Goal: Transaction & Acquisition: Purchase product/service

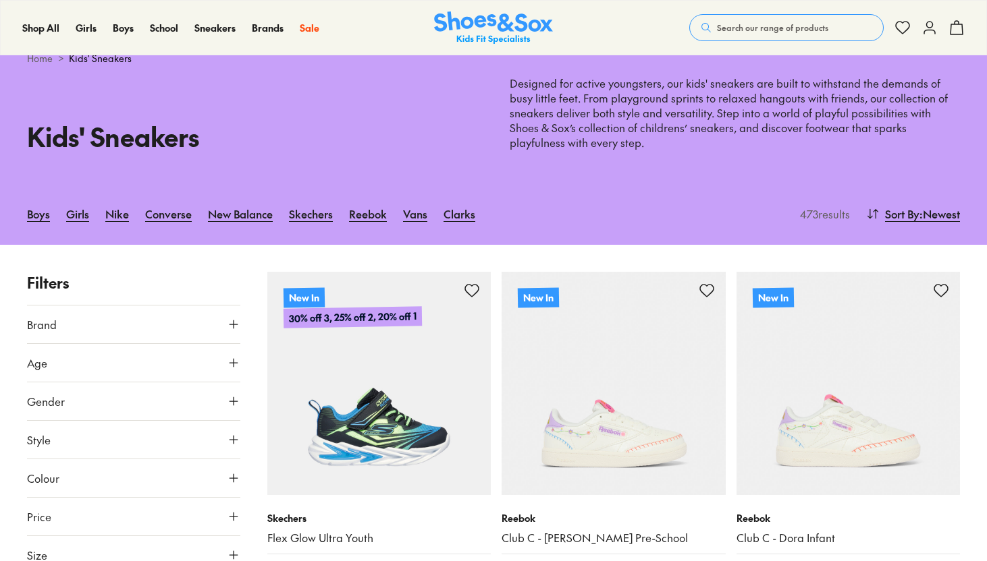
scroll to position [47, 0]
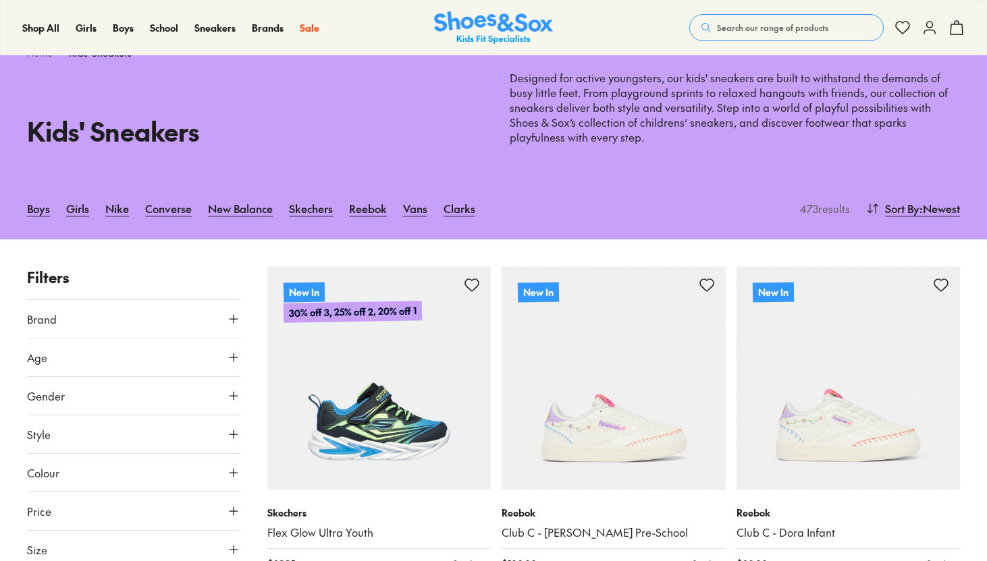
click at [229, 355] on icon at bounding box center [233, 357] width 13 height 13
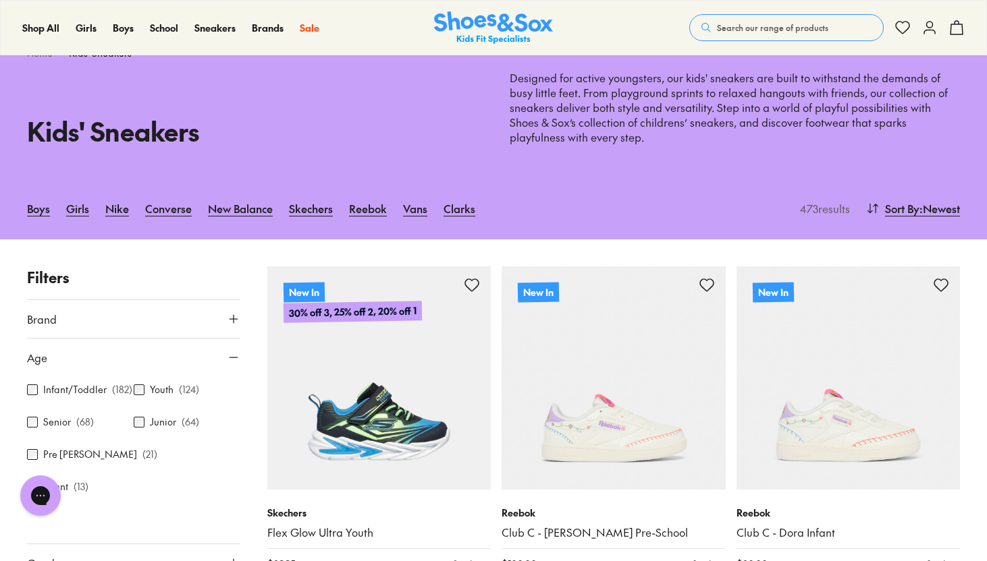
scroll to position [0, 0]
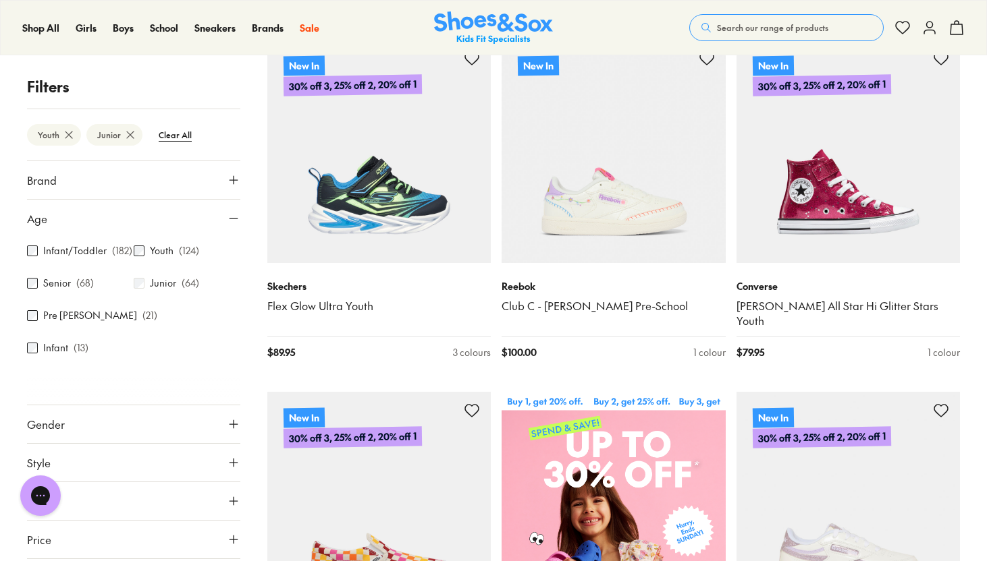
scroll to position [3, 0]
click at [227, 209] on icon at bounding box center [233, 215] width 13 height 13
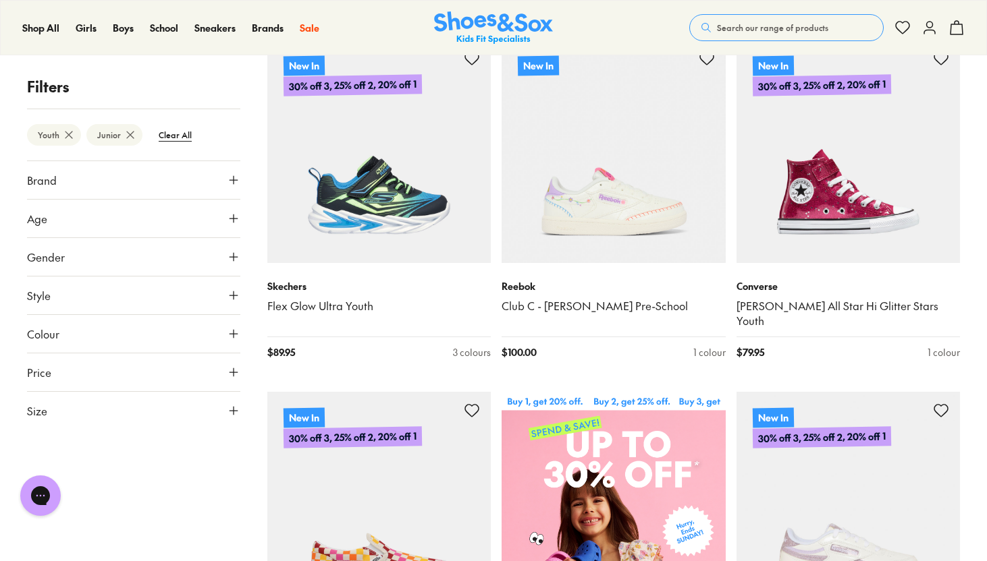
scroll to position [0, 0]
click at [231, 334] on use at bounding box center [233, 334] width 8 height 8
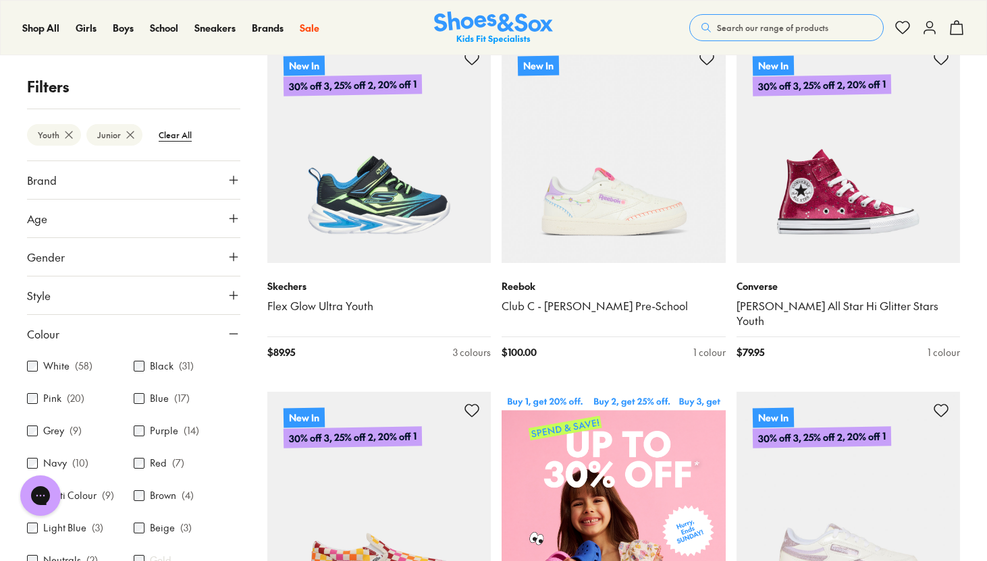
click at [47, 367] on label "White" at bounding box center [56, 367] width 26 height 14
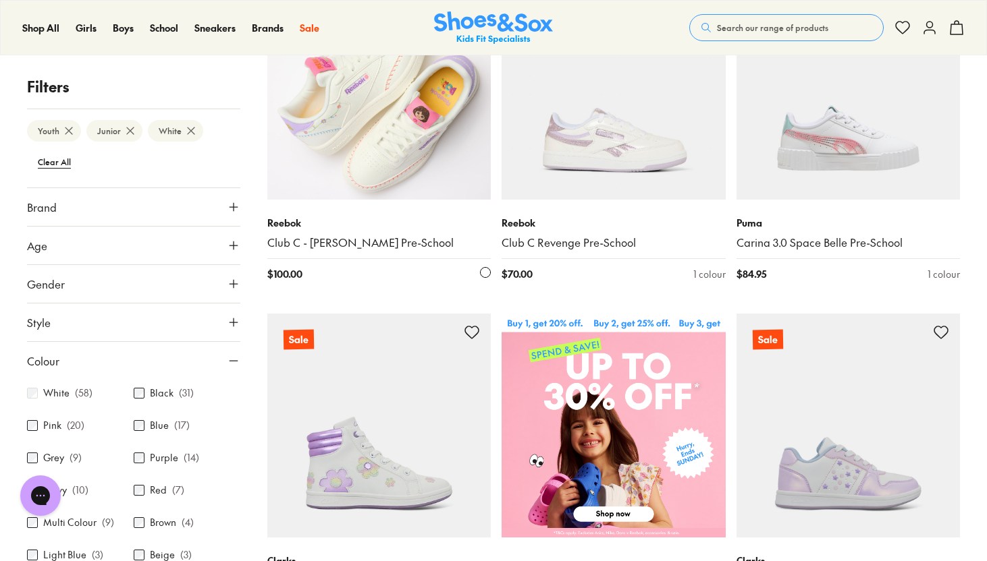
scroll to position [338, 0]
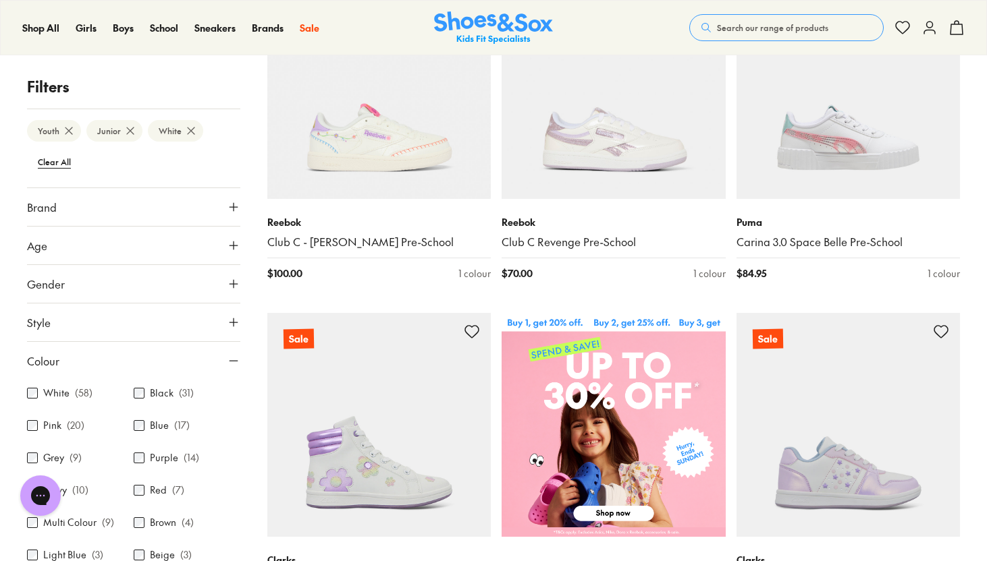
click at [227, 289] on icon at bounding box center [233, 283] width 13 height 13
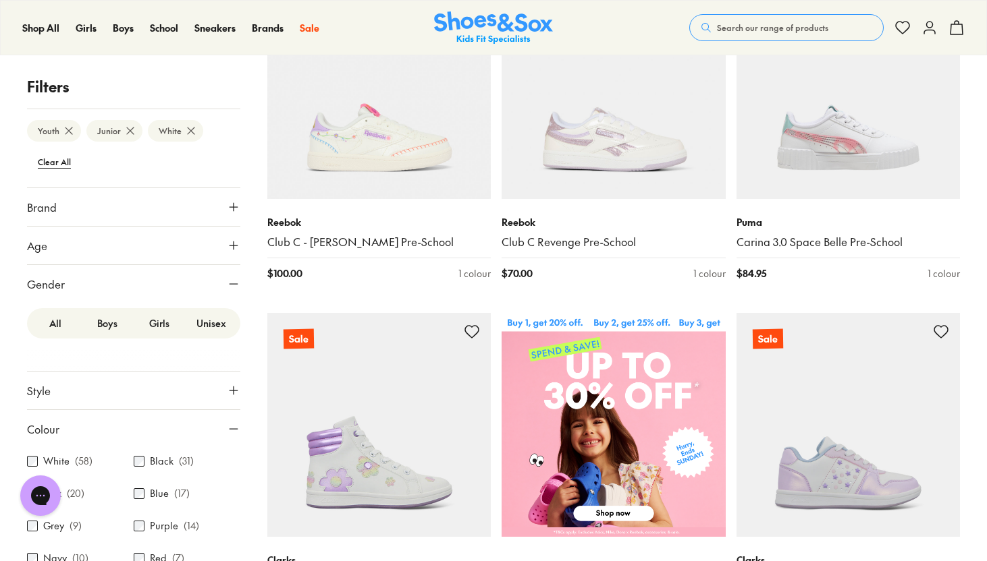
click at [104, 322] on label "Boys" at bounding box center [108, 323] width 52 height 25
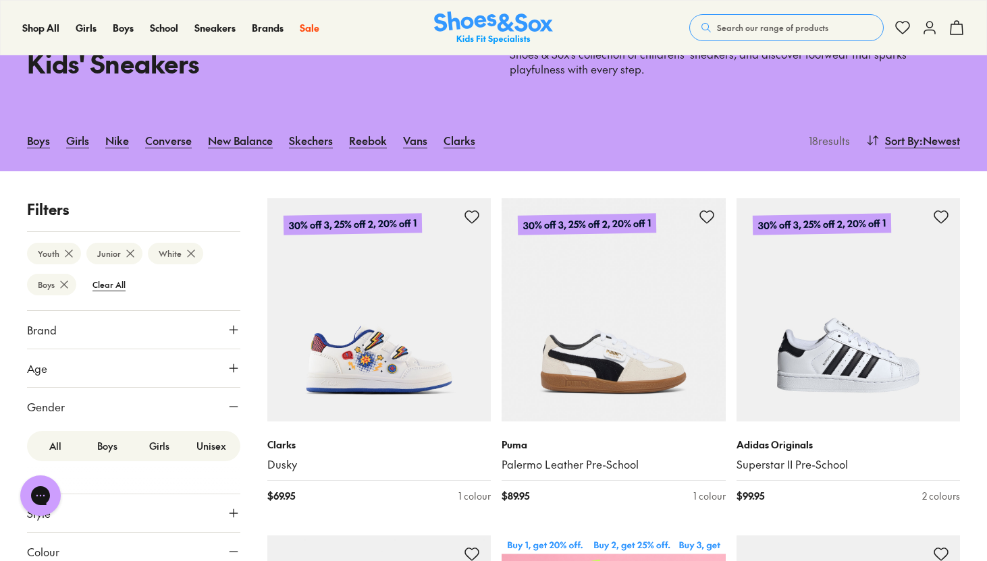
click at [195, 443] on label "Unisex" at bounding box center [212, 446] width 52 height 25
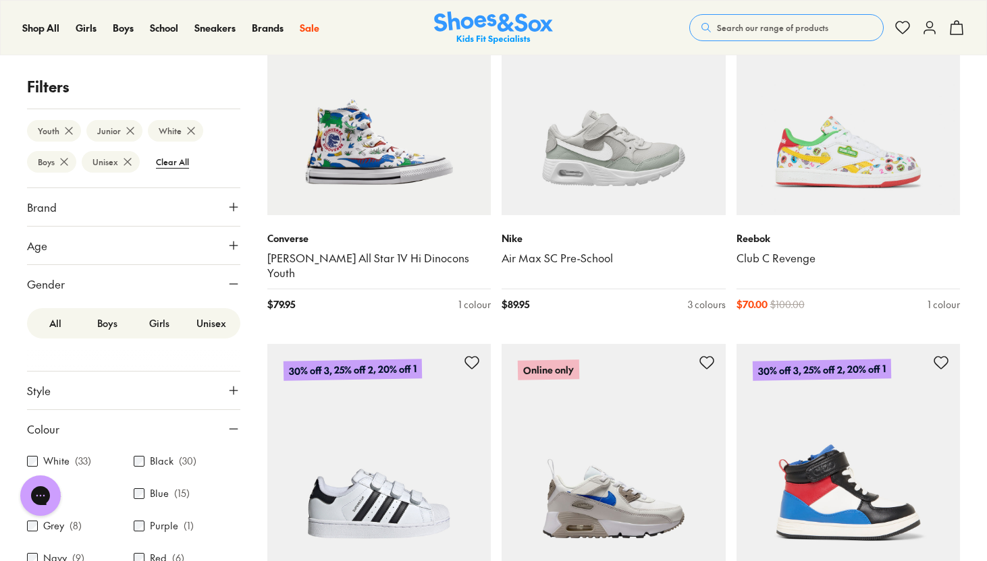
scroll to position [1672, 0]
click at [227, 242] on icon at bounding box center [233, 245] width 13 height 13
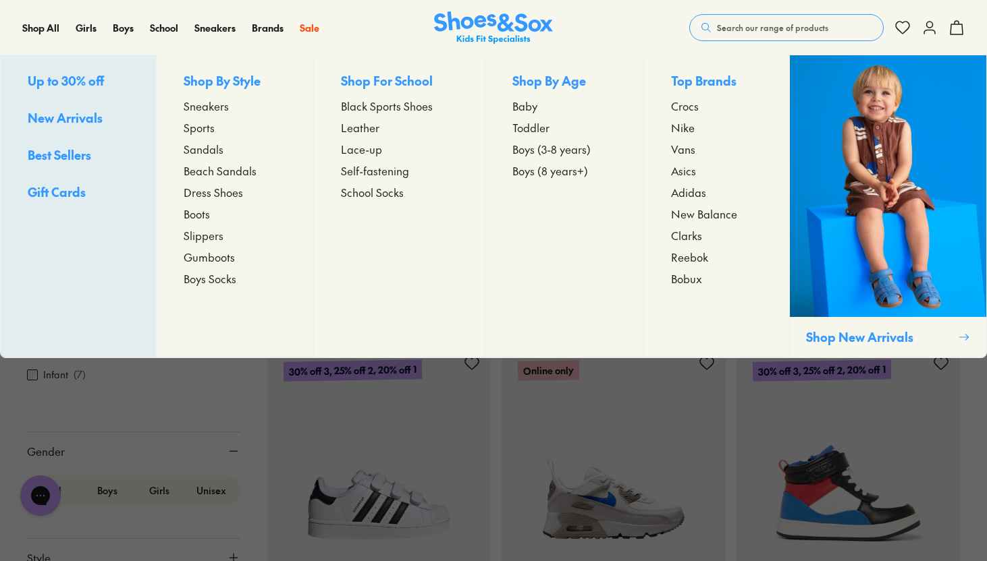
click at [556, 173] on span "Boys (8 years+)" at bounding box center [550, 171] width 76 height 16
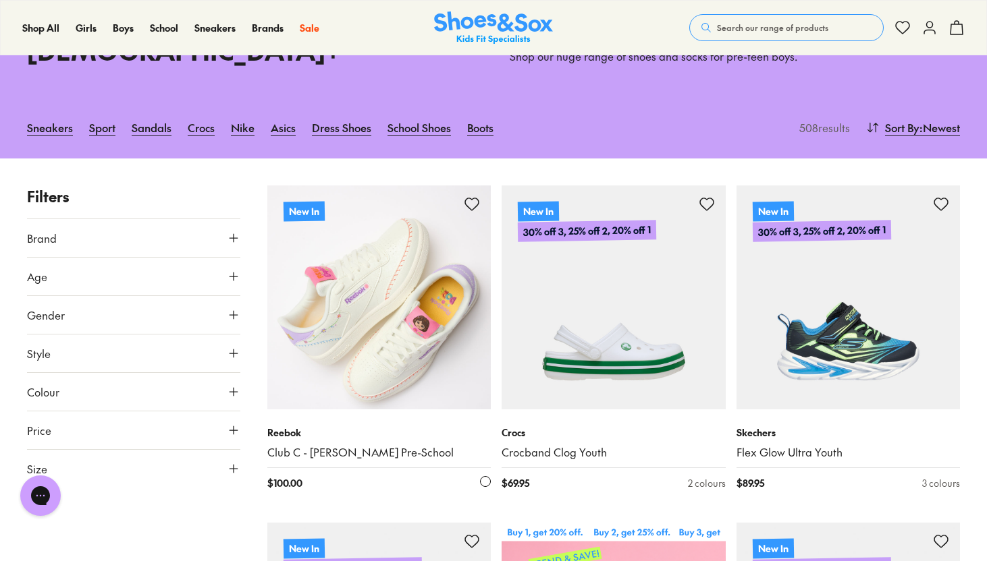
scroll to position [129, 0]
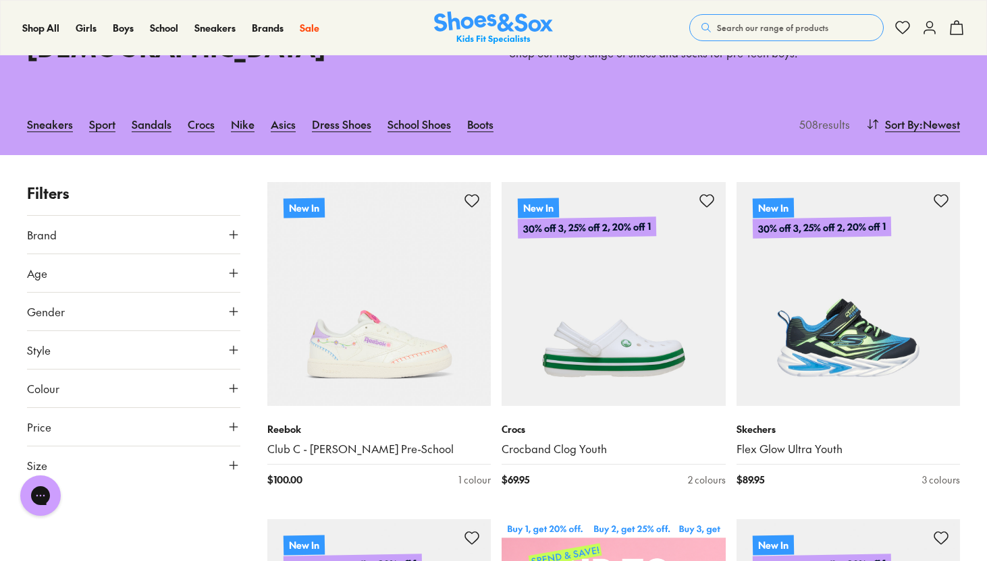
click at [182, 254] on button "Age" at bounding box center [133, 273] width 213 height 38
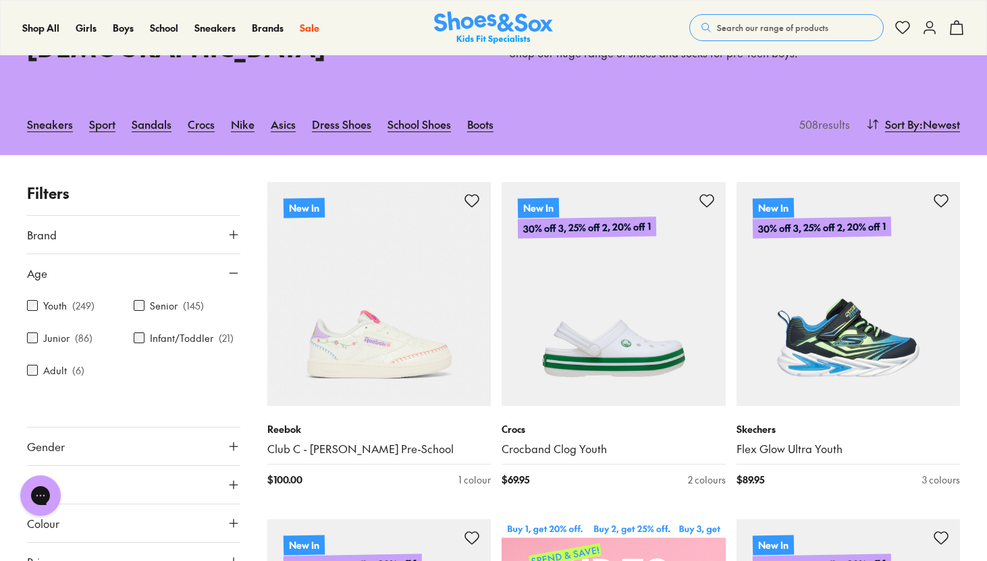
click at [182, 254] on button "Age" at bounding box center [133, 273] width 213 height 38
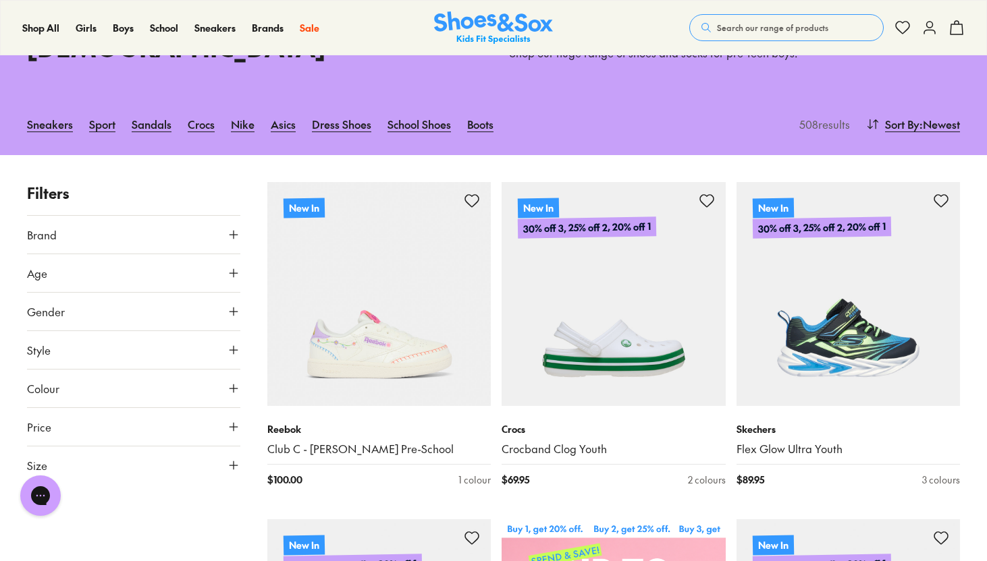
click at [156, 370] on button "Colour" at bounding box center [133, 389] width 213 height 38
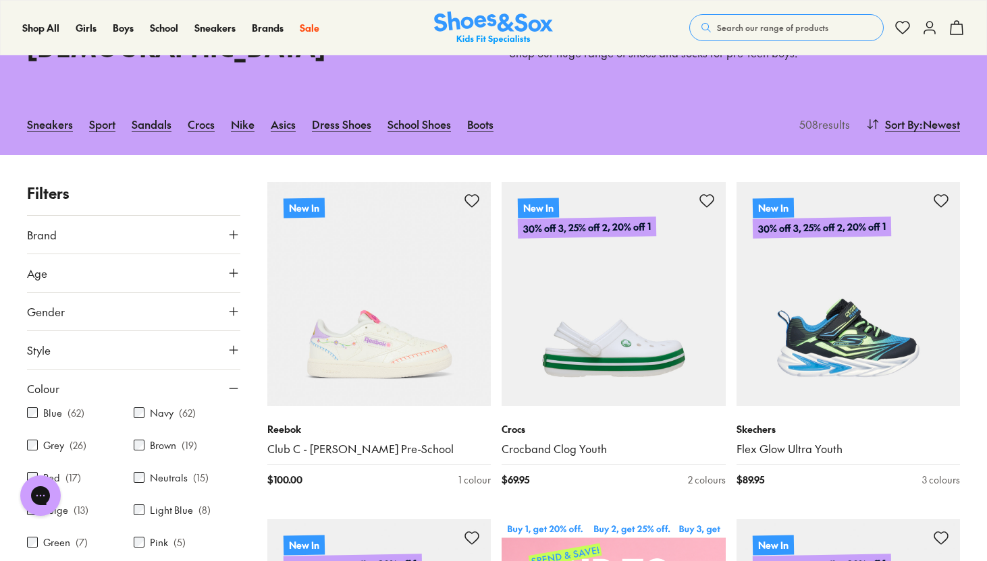
scroll to position [0, 0]
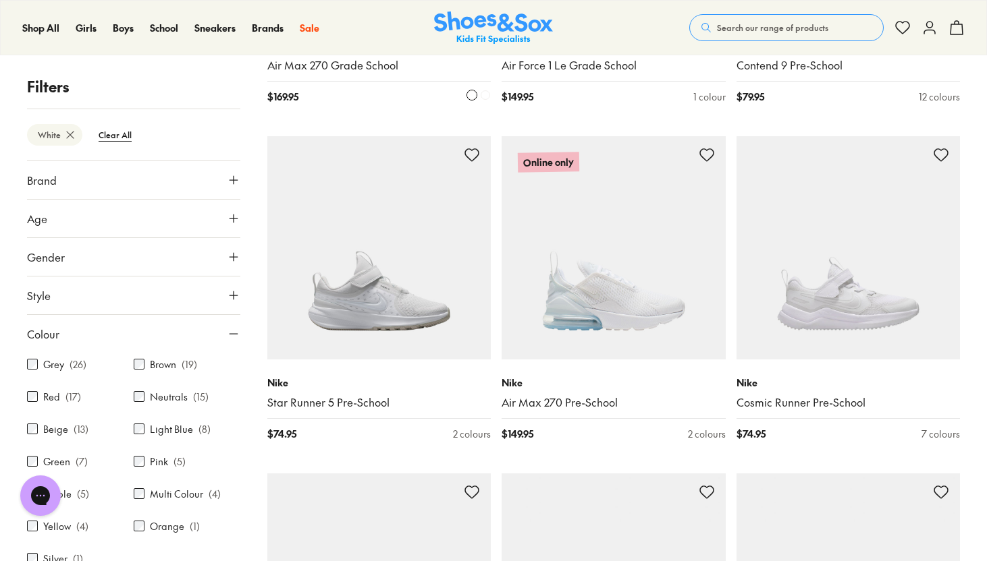
scroll to position [2203, 0]
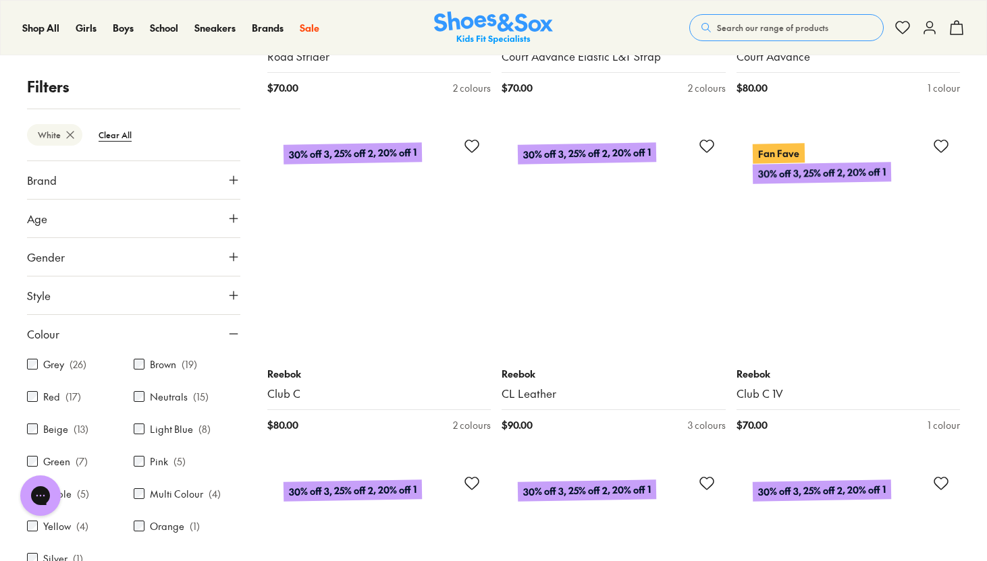
scroll to position [6609, 0]
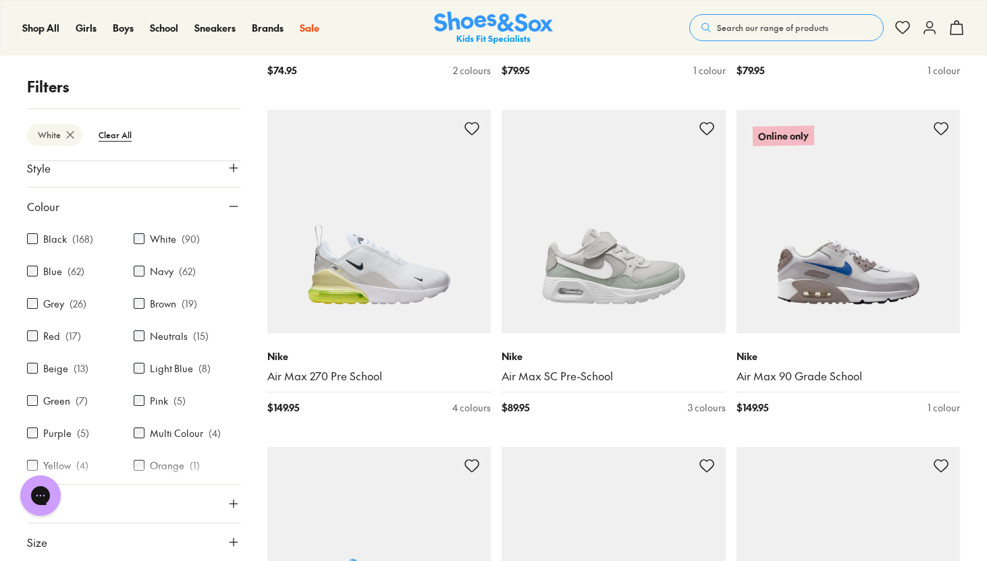
click at [227, 209] on icon at bounding box center [233, 206] width 13 height 13
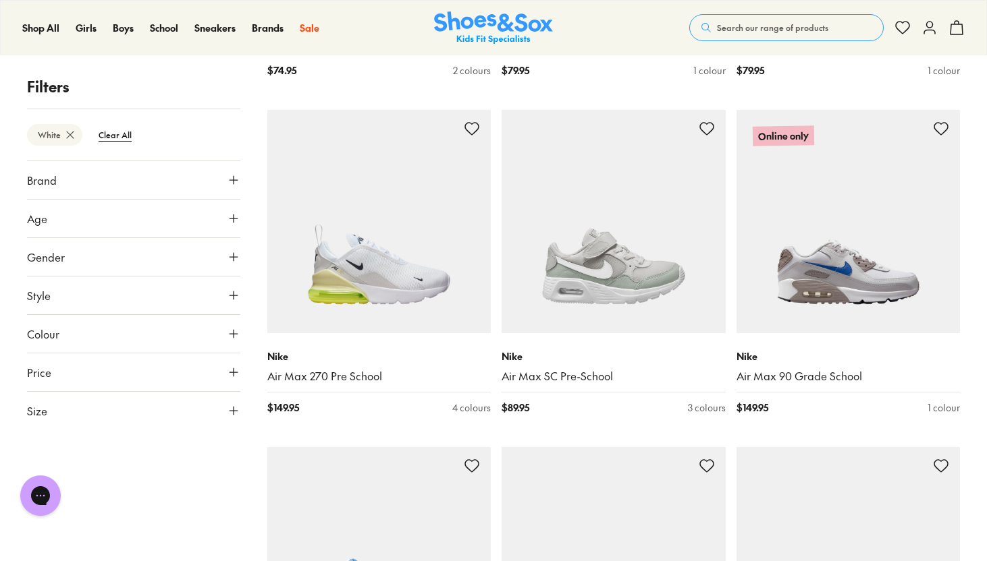
click at [231, 411] on use at bounding box center [233, 411] width 8 height 8
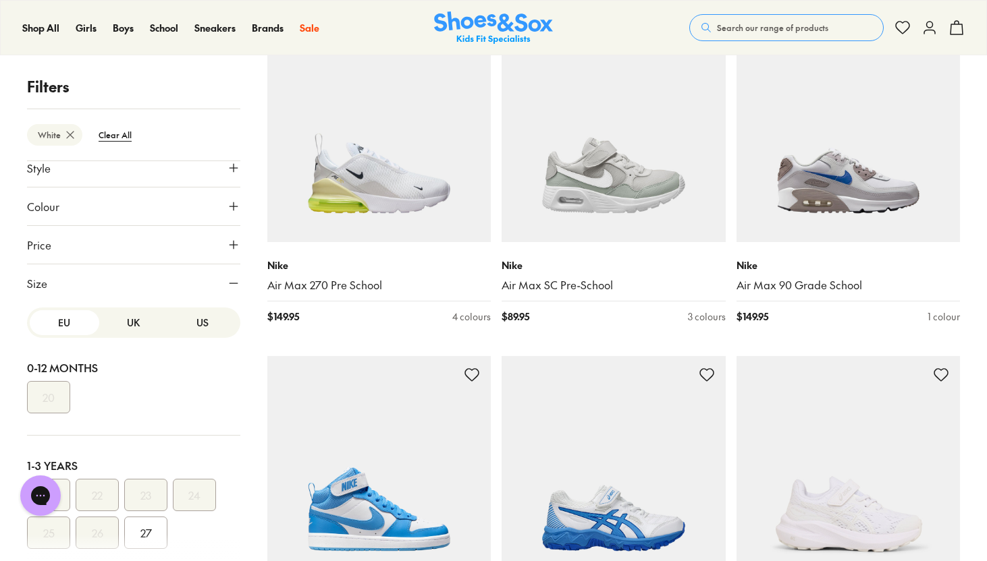
click at [117, 327] on button "UK" at bounding box center [134, 322] width 70 height 25
click at [201, 322] on button "US" at bounding box center [203, 322] width 70 height 25
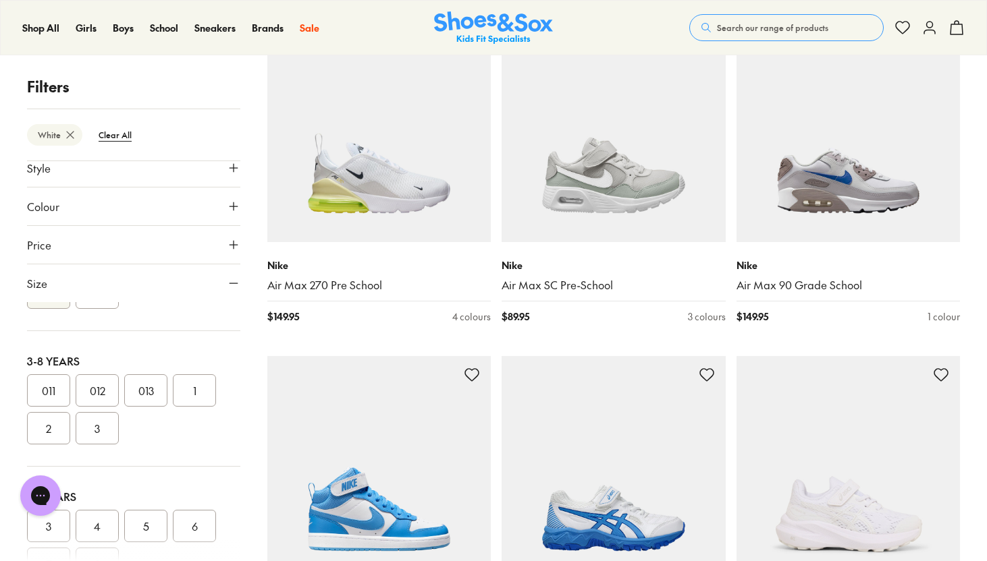
scroll to position [259, 0]
click at [193, 370] on button "1" at bounding box center [194, 372] width 43 height 32
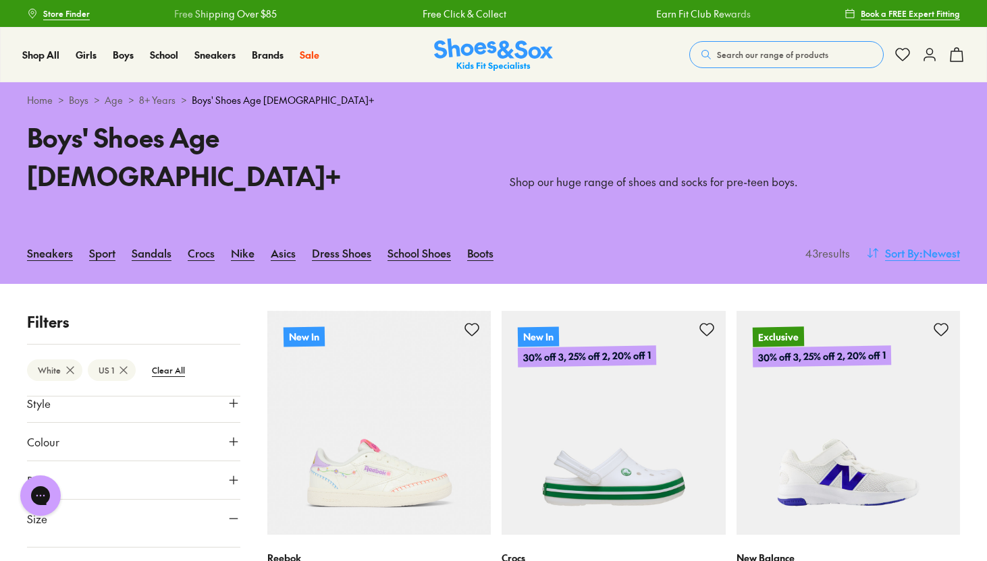
click at [901, 245] on span "Sort By" at bounding box center [902, 253] width 34 height 16
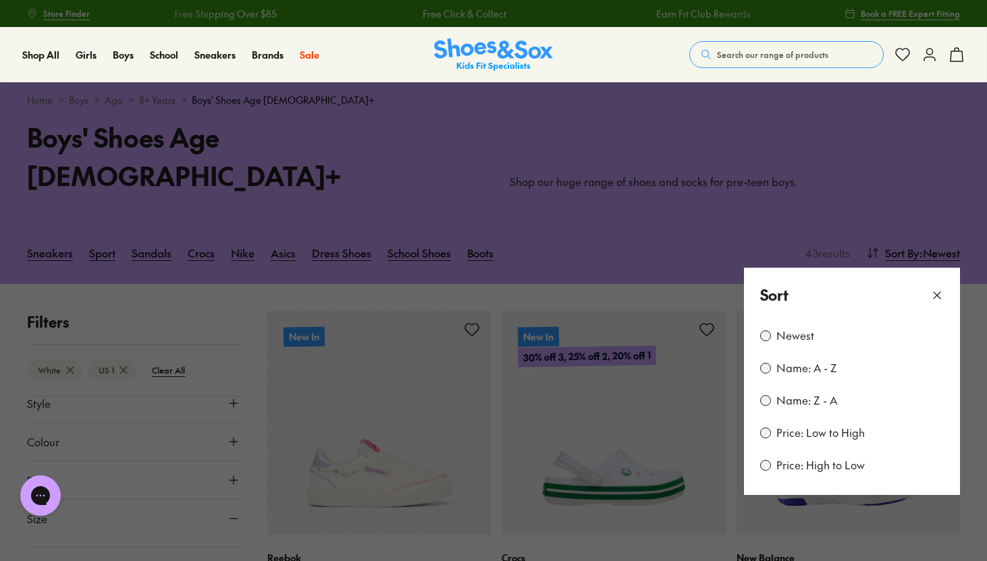
click at [844, 426] on label "Price: Low to High" at bounding box center [820, 433] width 88 height 15
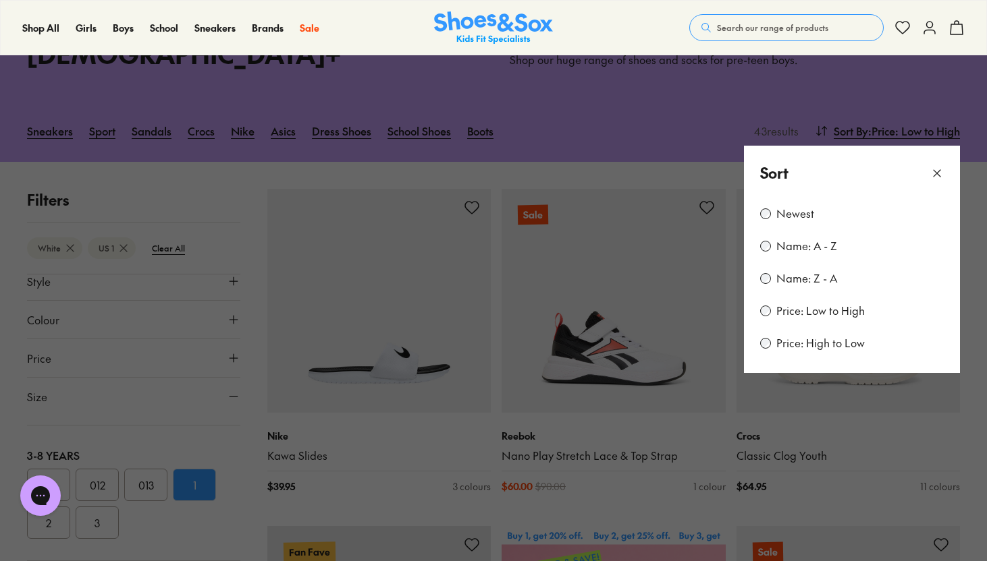
click at [935, 167] on icon at bounding box center [936, 173] width 13 height 13
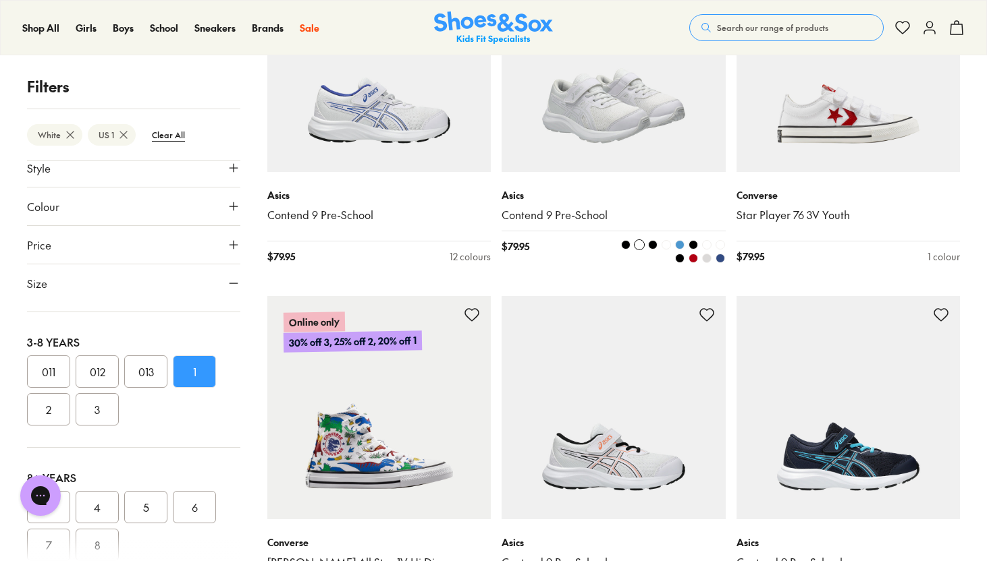
scroll to position [2417, 0]
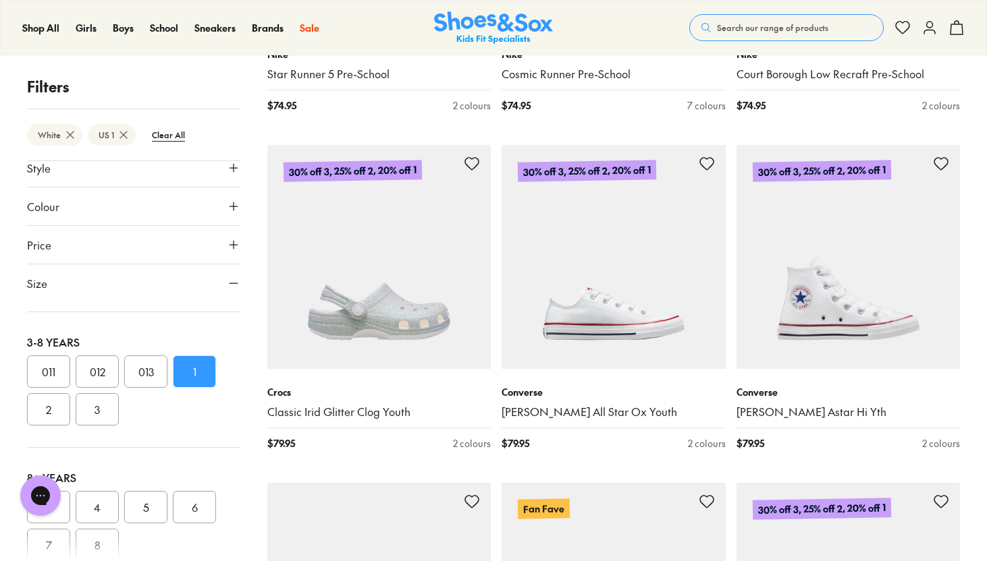
scroll to position [1848, 0]
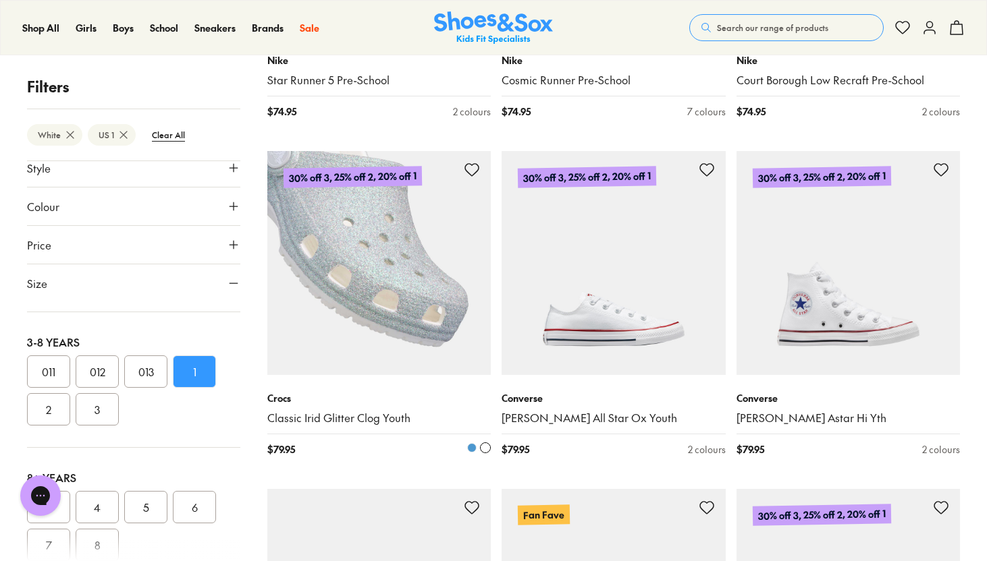
click at [472, 443] on span at bounding box center [471, 447] width 9 height 9
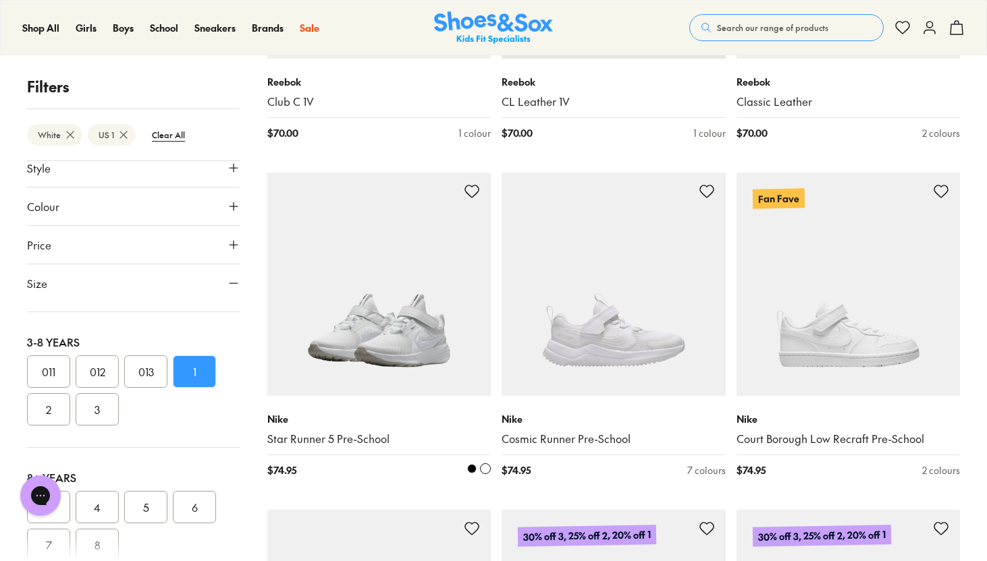
scroll to position [1491, 0]
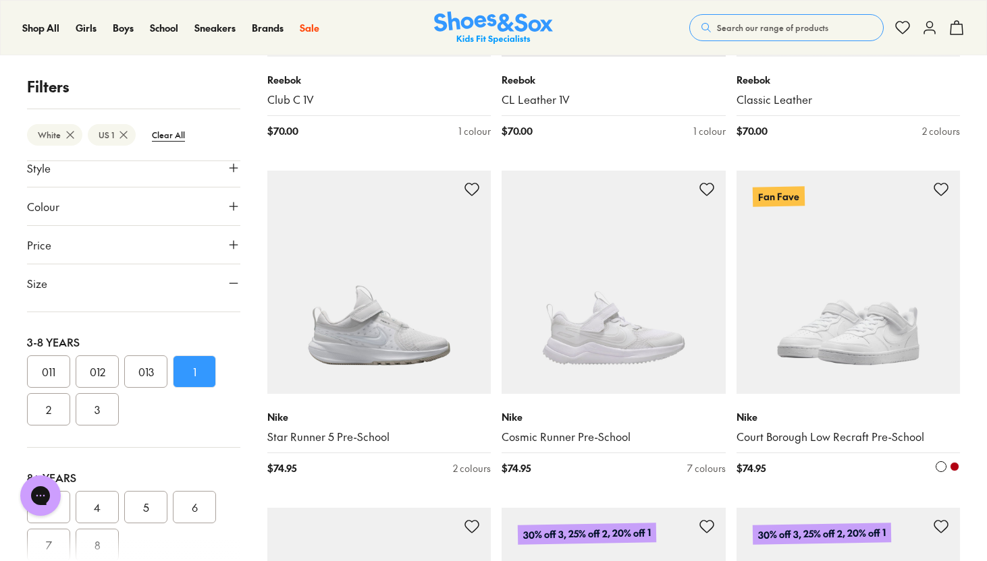
click at [820, 259] on img at bounding box center [848, 283] width 224 height 224
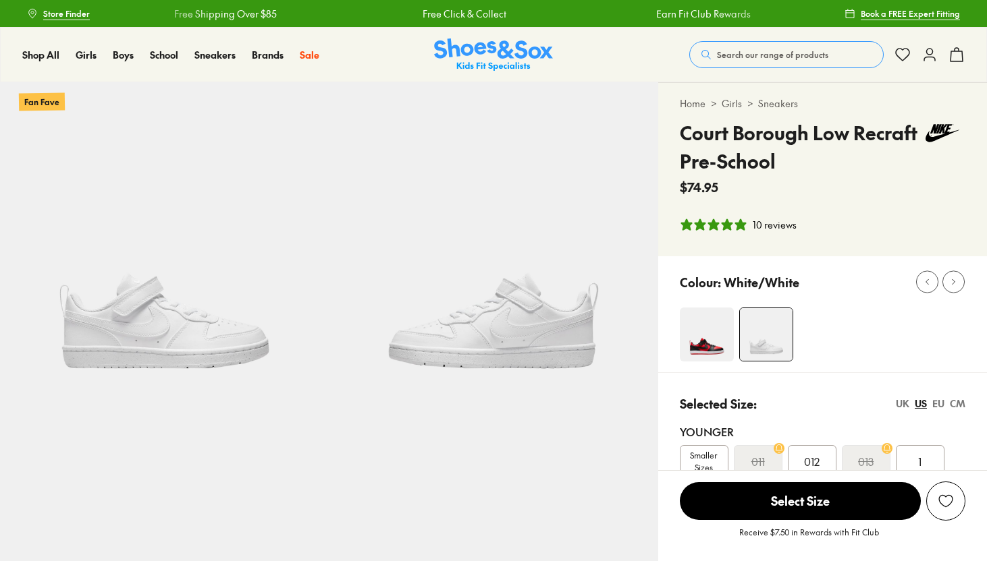
select select "*"
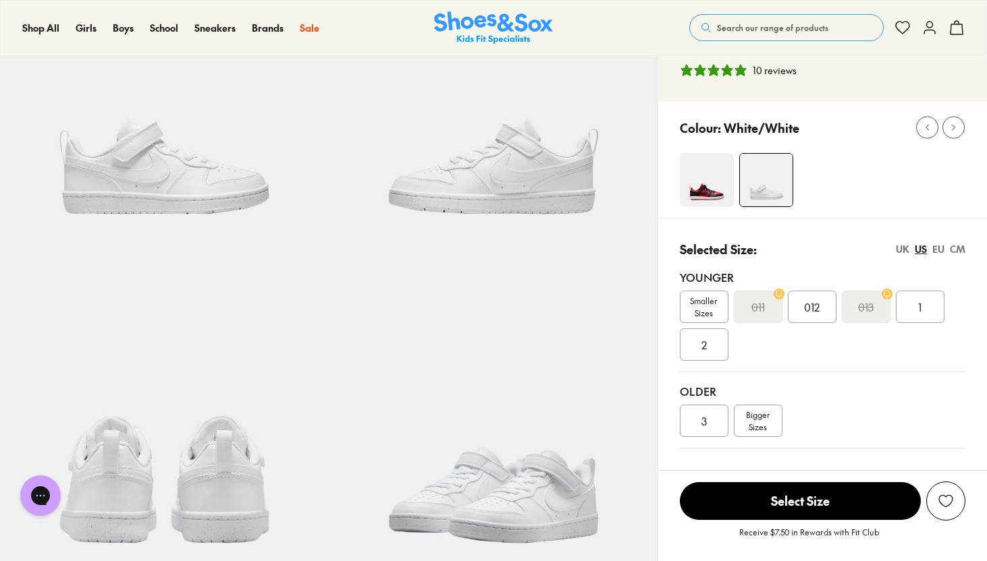
scroll to position [161, 0]
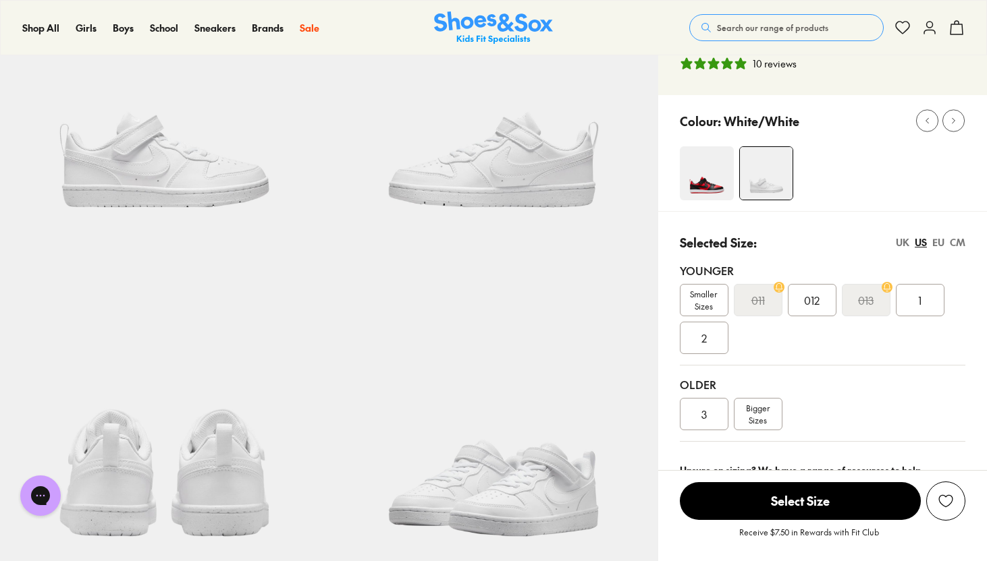
click at [686, 167] on img at bounding box center [707, 173] width 54 height 54
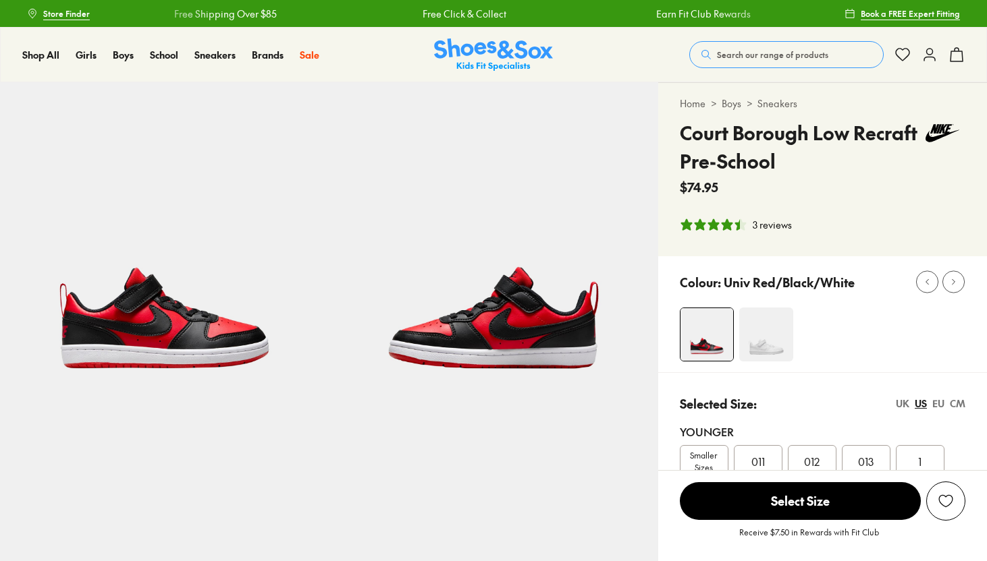
select select "*"
click at [773, 333] on img at bounding box center [766, 335] width 54 height 54
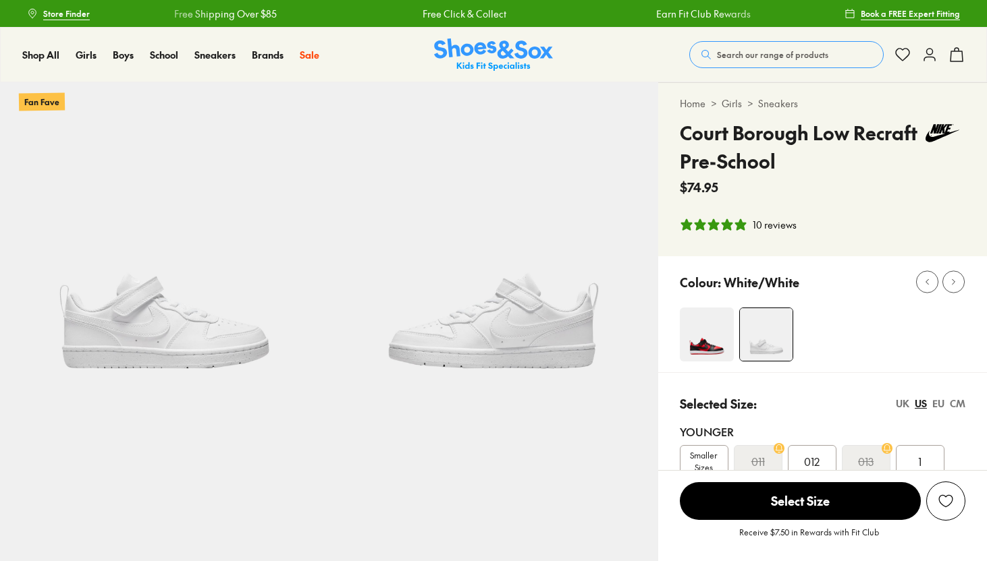
select select "*"
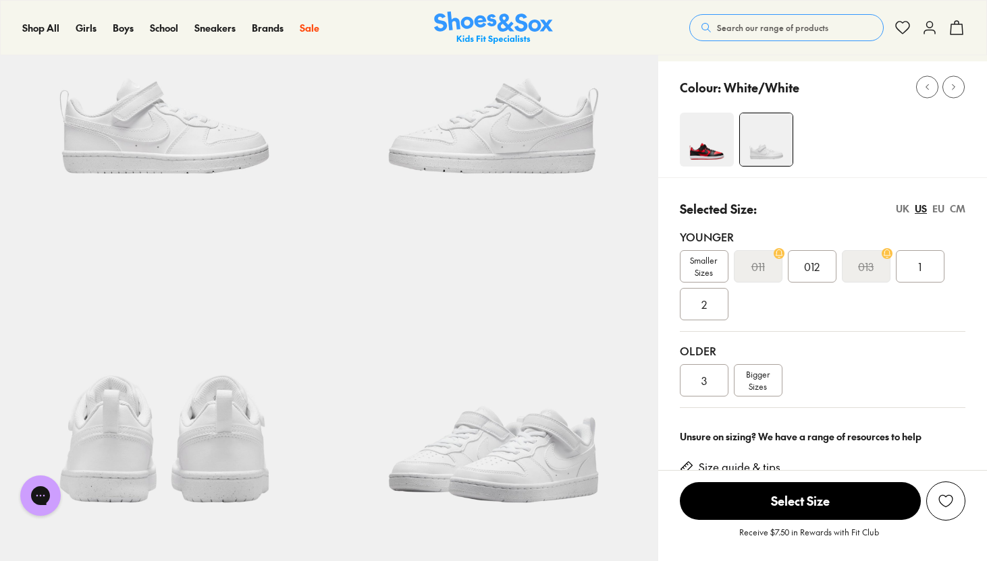
scroll to position [200, 0]
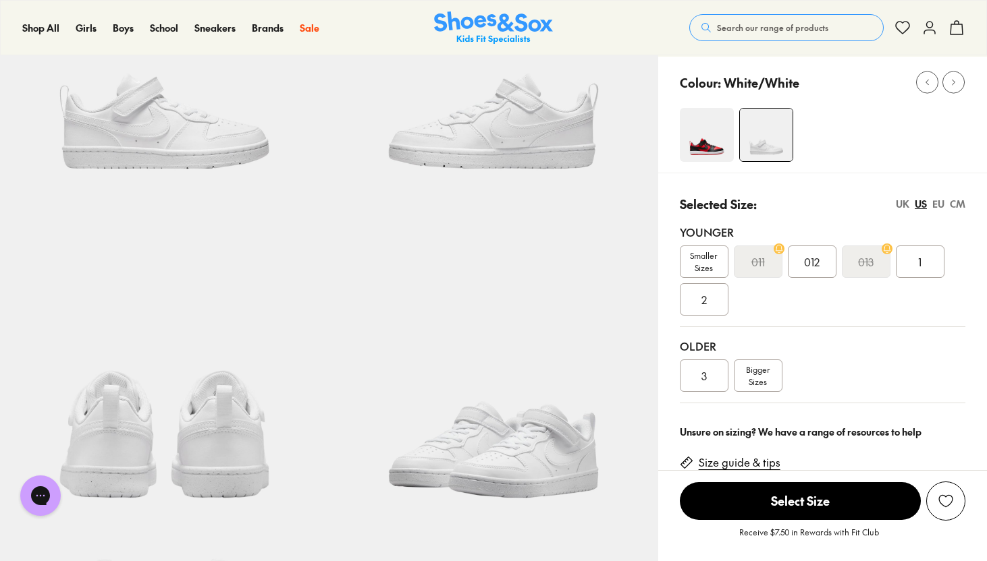
click at [921, 260] on span "1" at bounding box center [919, 262] width 3 height 16
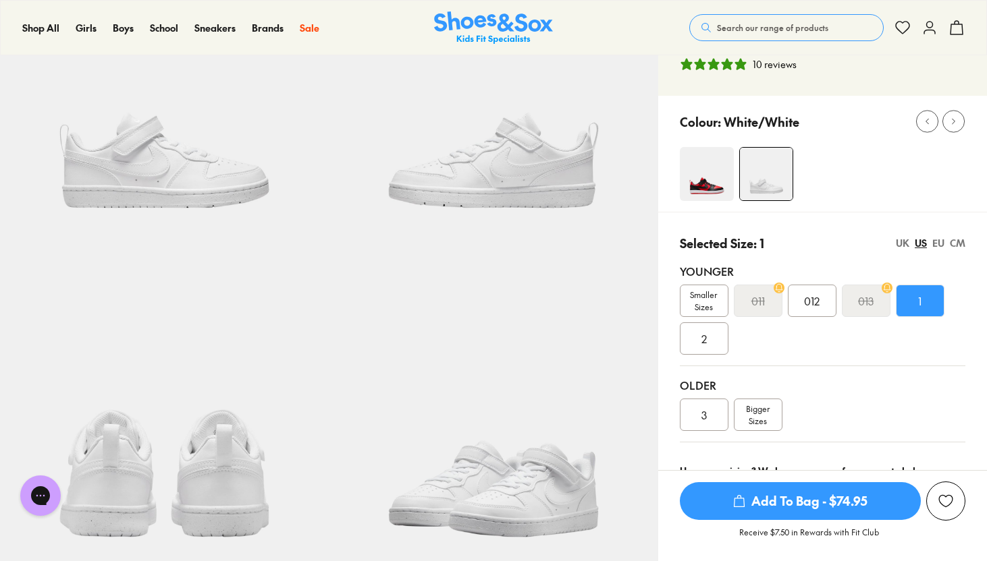
scroll to position [163, 0]
